Goal: Transaction & Acquisition: Purchase product/service

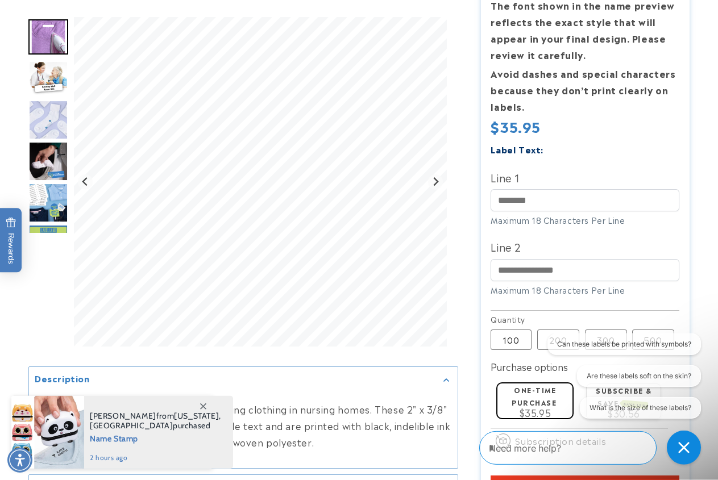
scroll to position [348, 0]
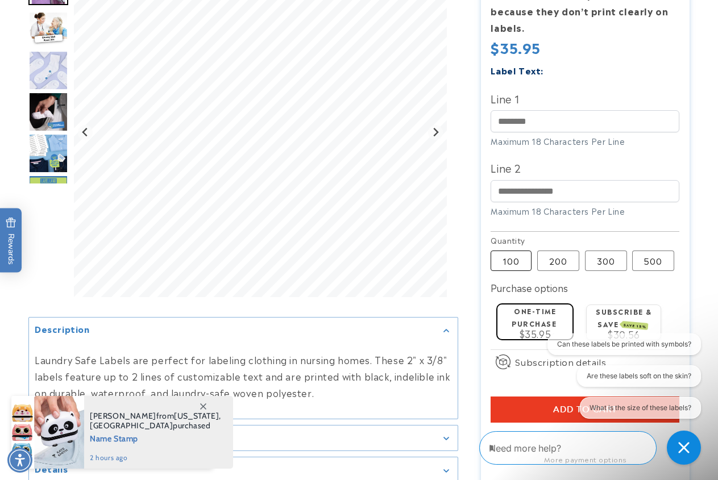
click at [506, 261] on label "100 Variant sold out or unavailable" at bounding box center [510, 261] width 41 height 20
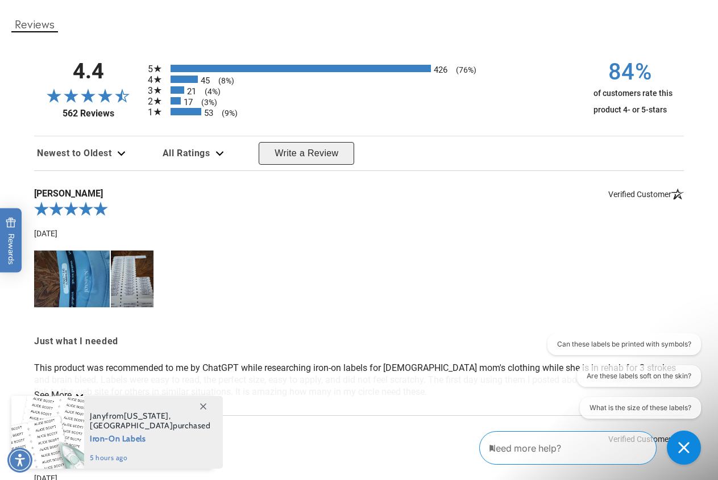
scroll to position [1333, 0]
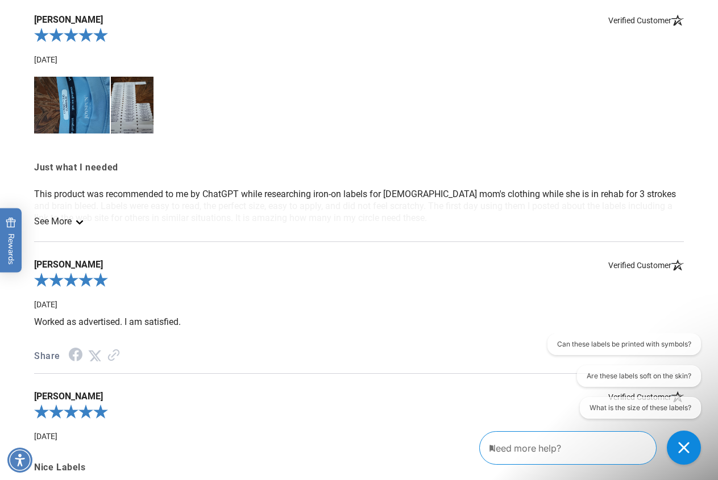
click at [62, 227] on link "See More" at bounding box center [58, 221] width 48 height 11
